Goal: Task Accomplishment & Management: Manage account settings

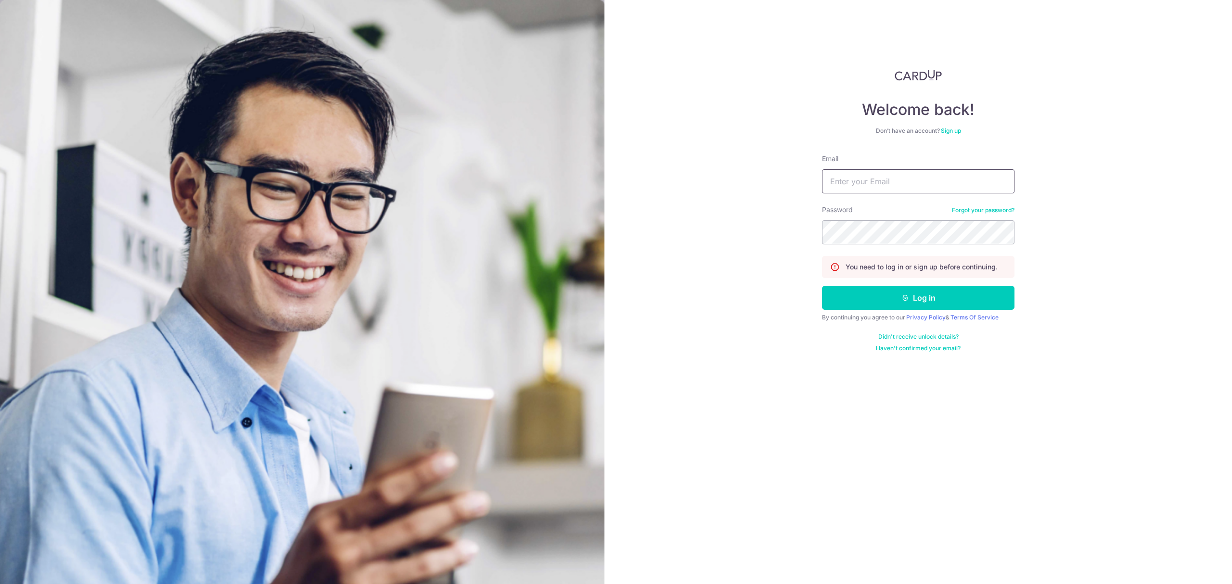
drag, startPoint x: 911, startPoint y: 187, endPoint x: 1047, endPoint y: 255, distance: 152.2
click at [911, 187] on input "Email" at bounding box center [918, 181] width 193 height 24
paste input "[EMAIL_ADDRESS][DOMAIN_NAME]"
type input "[EMAIL_ADDRESS][DOMAIN_NAME]"
click at [899, 295] on button "Log in" at bounding box center [918, 298] width 193 height 24
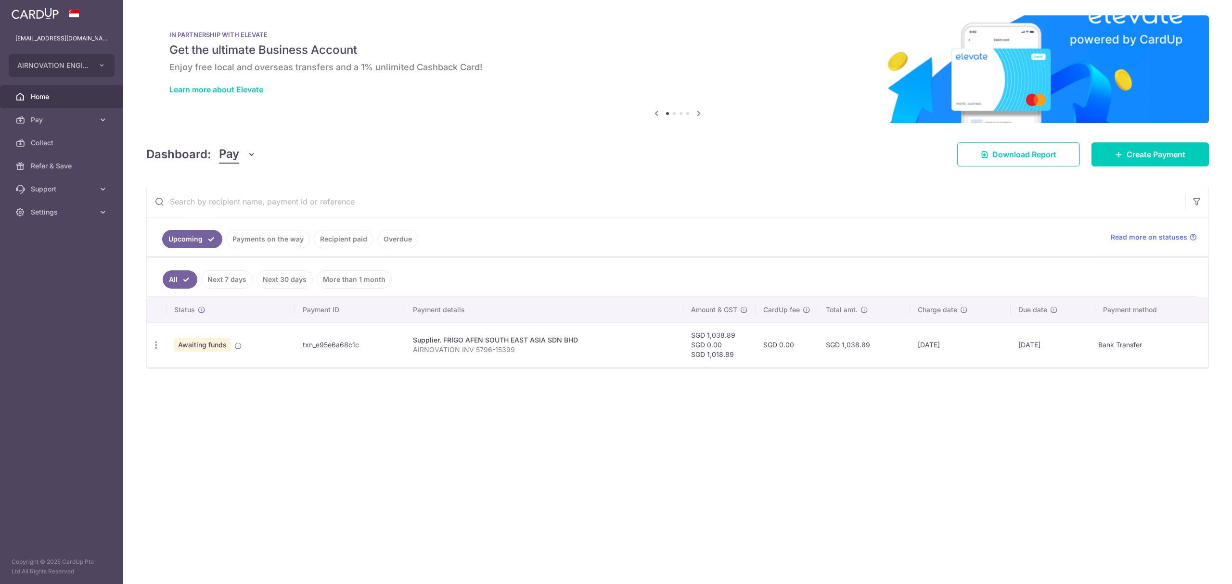
click at [812, 243] on ul "Upcoming Payments on the way Recipient paid Overdue" at bounding box center [623, 237] width 952 height 39
click at [809, 135] on div "× Pause Schedule Pause all future payments in this series Pause just this one p…" at bounding box center [677, 292] width 1109 height 584
click at [159, 347] on icon "button" at bounding box center [156, 345] width 10 height 10
click at [731, 487] on div "× Pause Schedule Pause all future payments in this series Pause just this one p…" at bounding box center [677, 292] width 1109 height 584
